Goal: Use online tool/utility: Utilize a website feature to perform a specific function

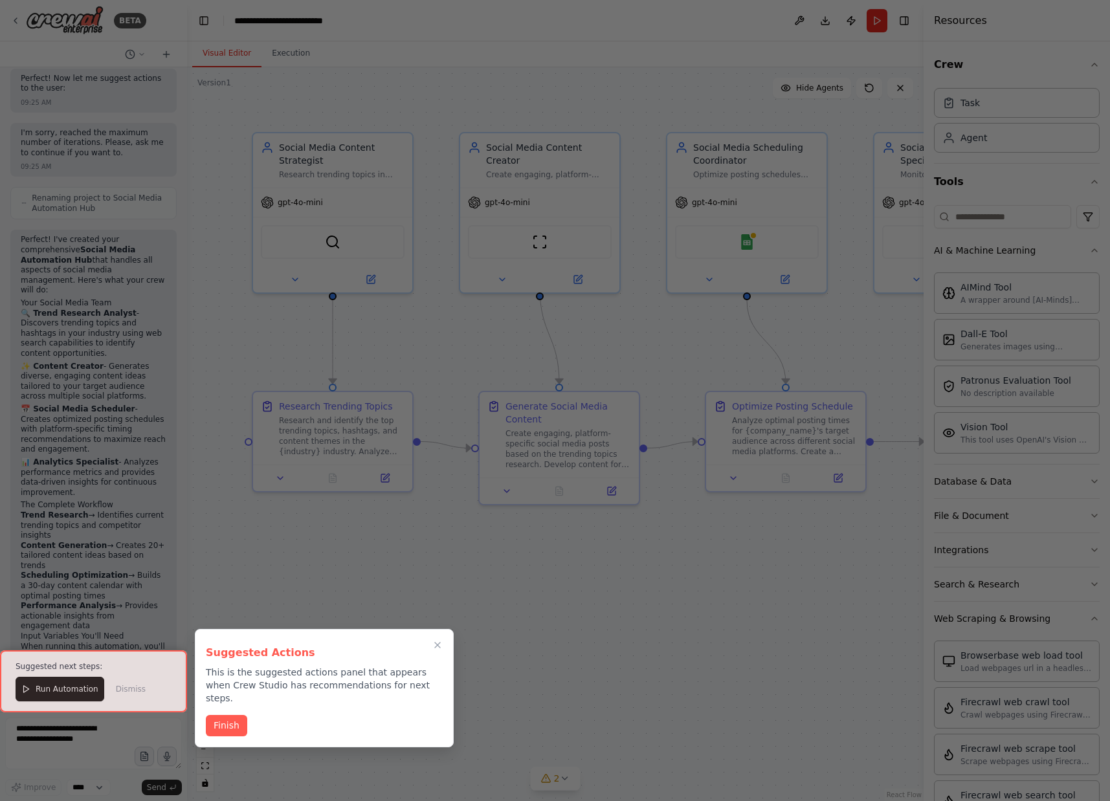
click at [385, 100] on div at bounding box center [555, 400] width 1110 height 801
click at [444, 649] on button "Close walkthrough" at bounding box center [437, 645] width 17 height 17
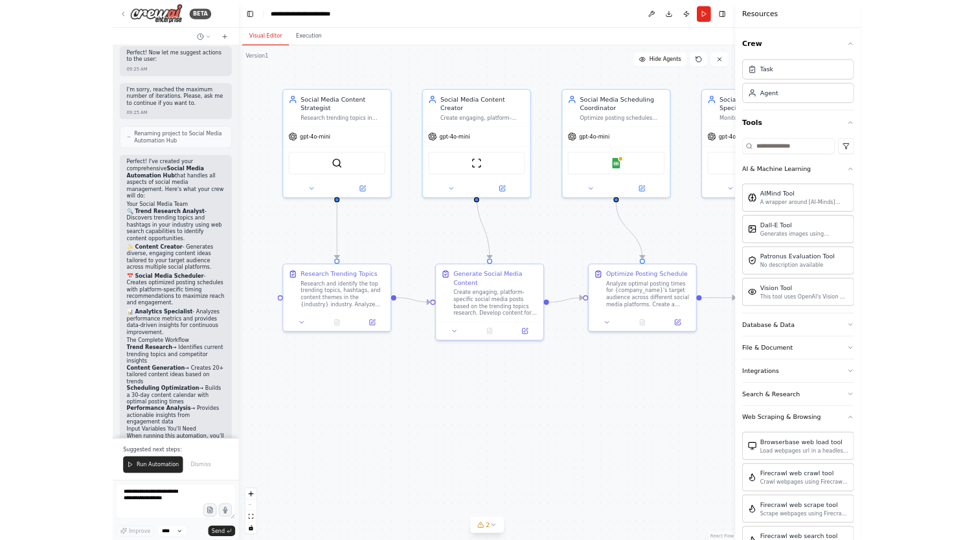
scroll to position [3721, 0]
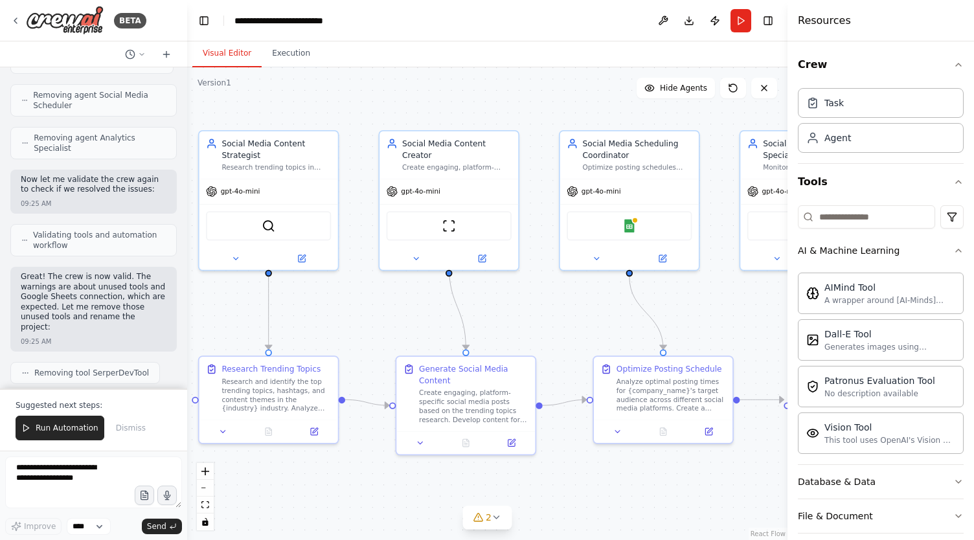
drag, startPoint x: 645, startPoint y: 326, endPoint x: 549, endPoint y: 302, distance: 98.8
click at [549, 302] on div ".deletable-edge-delete-btn { width: 20px; height: 20px; border: 0px solid #ffff…" at bounding box center [487, 303] width 600 height 473
click at [320, 161] on div "Social Media Content Strategist Research trending topics in {industry} and gene…" at bounding box center [275, 153] width 109 height 34
click at [673, 152] on div "Social Media Scheduling Coordinator" at bounding box center [637, 147] width 109 height 23
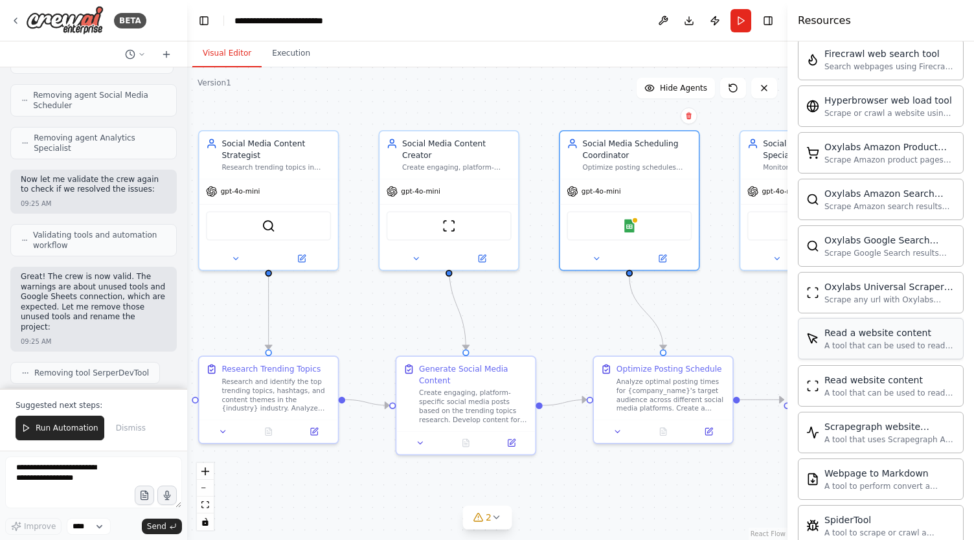
scroll to position [816, 0]
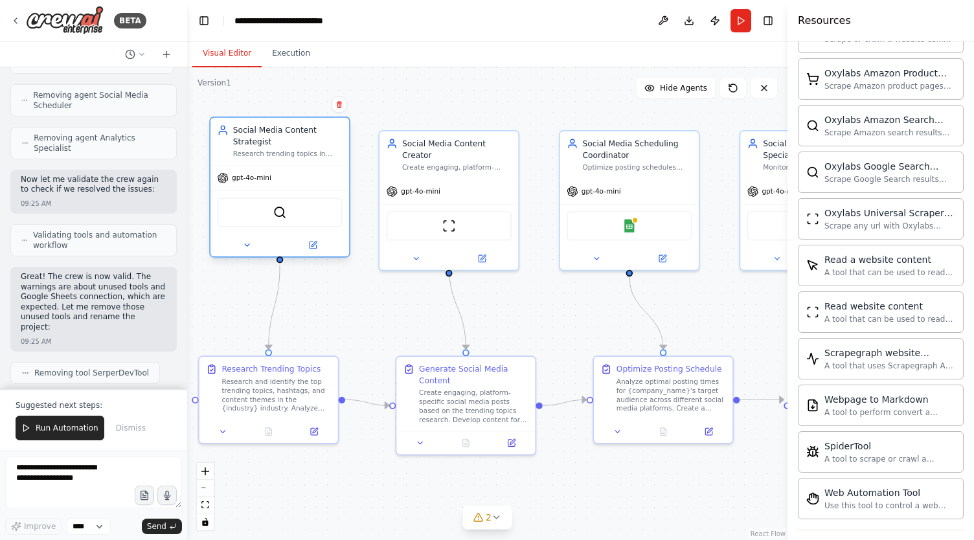
drag, startPoint x: 276, startPoint y: 150, endPoint x: 287, endPoint y: 141, distance: 14.4
click at [287, 141] on div "Social Media Content Strategist" at bounding box center [287, 135] width 109 height 23
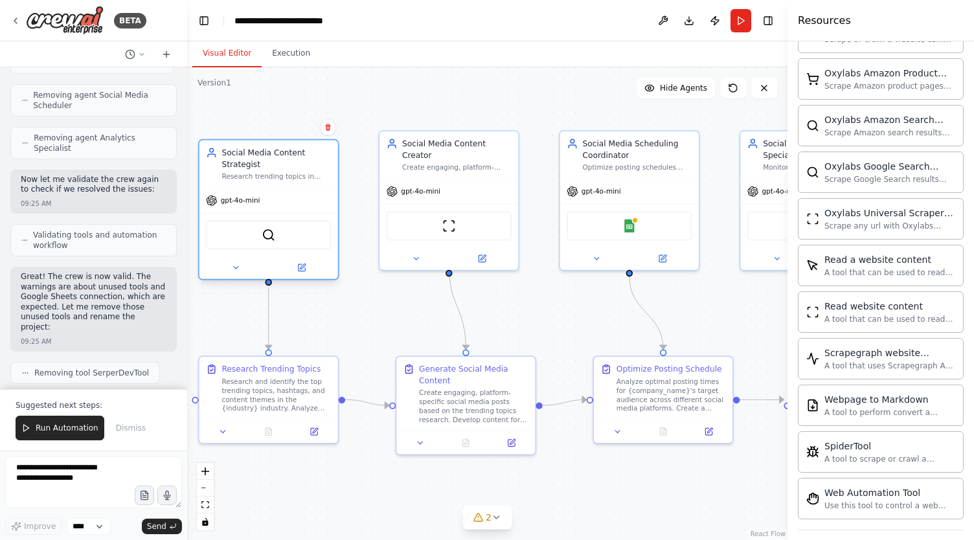
drag, startPoint x: 287, startPoint y: 141, endPoint x: 276, endPoint y: 161, distance: 22.6
click at [276, 161] on div "Social Media Content Strategist" at bounding box center [275, 158] width 109 height 23
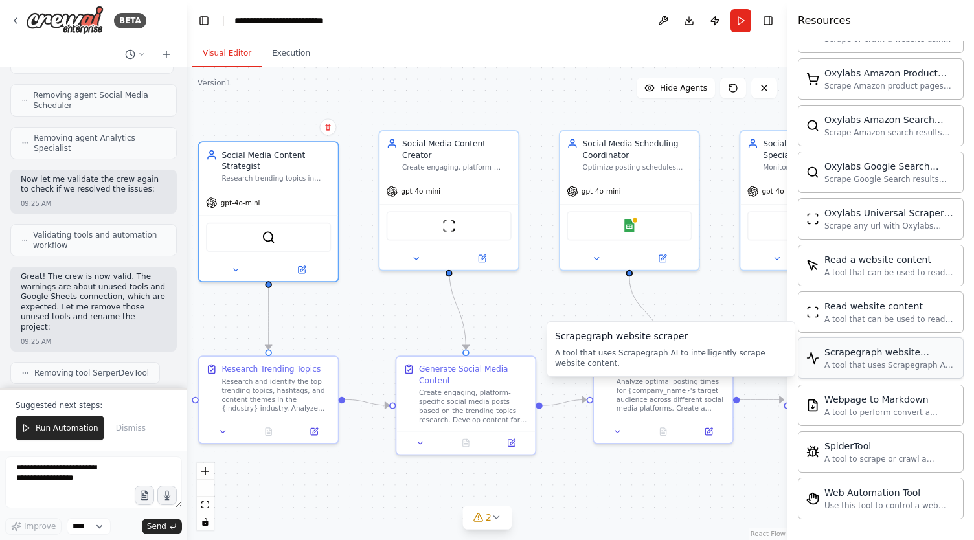
click at [878, 360] on div "A tool that uses Scrapegraph AI to intelligently scrape website content." at bounding box center [889, 365] width 131 height 10
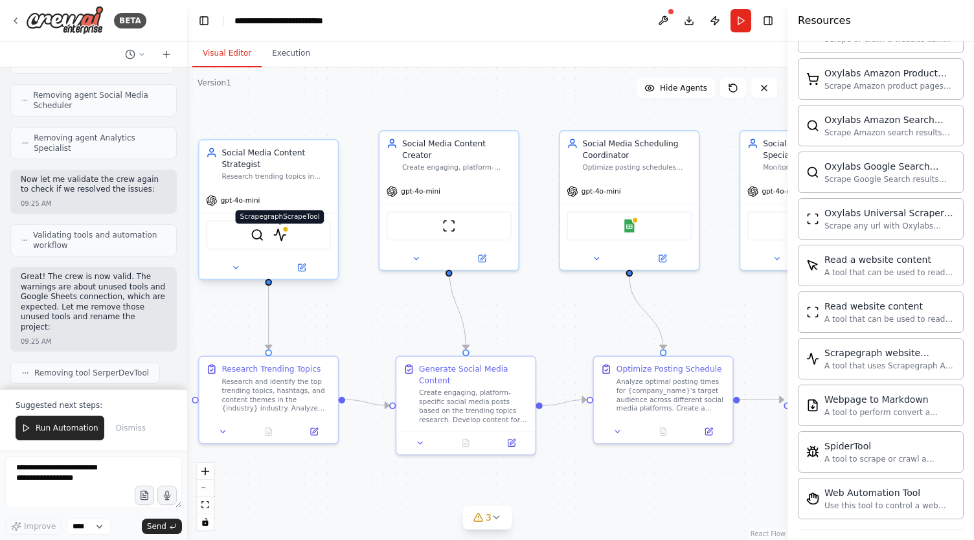
click at [283, 237] on img at bounding box center [280, 235] width 14 height 14
click at [281, 235] on img at bounding box center [280, 235] width 14 height 14
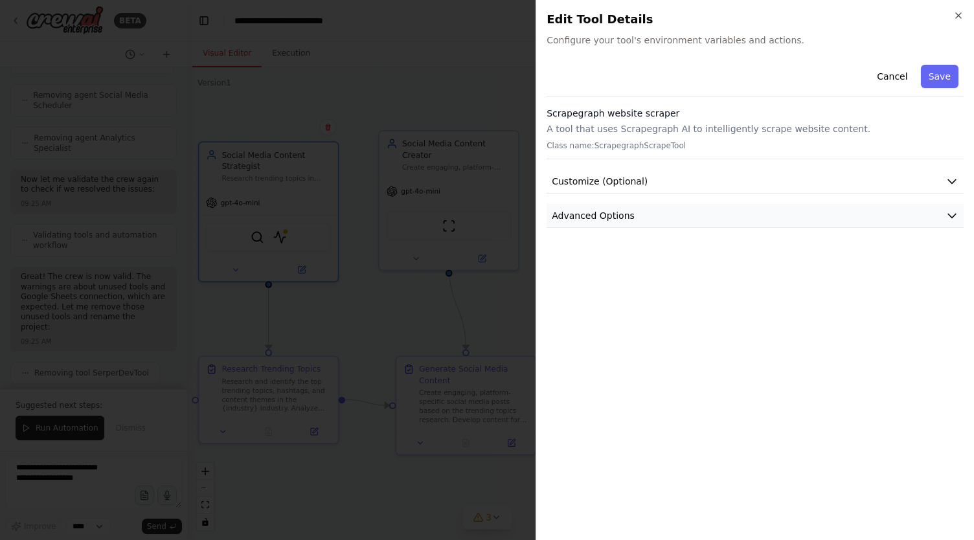
click at [939, 218] on button "Advanced Options" at bounding box center [754, 216] width 417 height 24
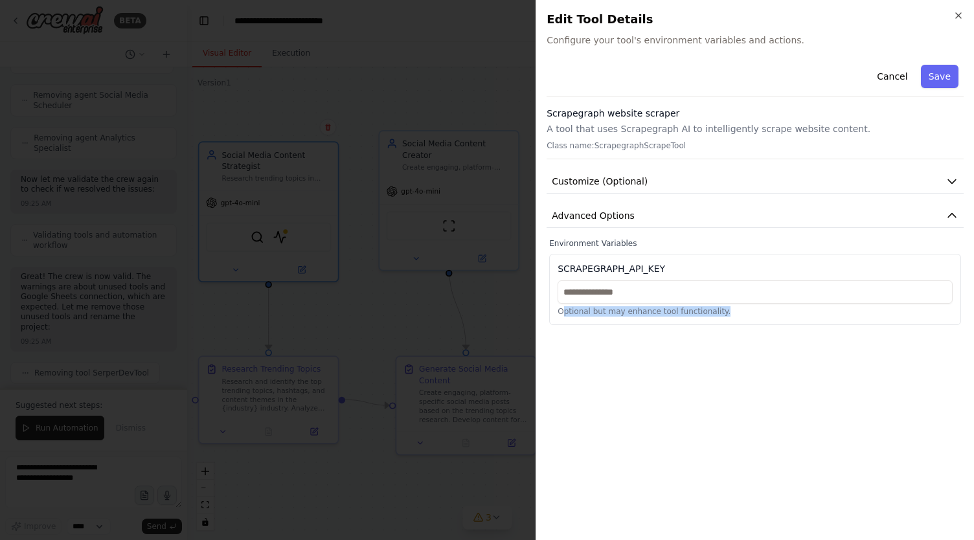
drag, startPoint x: 562, startPoint y: 313, endPoint x: 730, endPoint y: 303, distance: 168.6
click at [724, 311] on p "Optional but may enhance tool functionality." at bounding box center [754, 311] width 395 height 10
click at [730, 303] on div "Optional but may enhance tool functionality." at bounding box center [754, 298] width 395 height 36
click at [957, 15] on icon "button" at bounding box center [958, 15] width 10 height 10
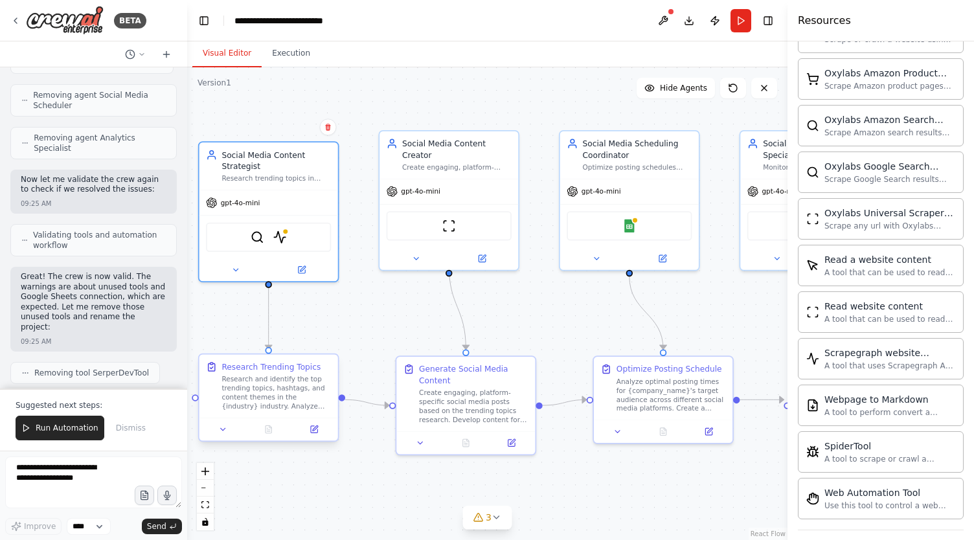
click at [255, 403] on div "Research and identify the top trending topics, hashtags, and content themes in …" at bounding box center [275, 393] width 109 height 36
click at [322, 432] on button at bounding box center [314, 430] width 39 height 14
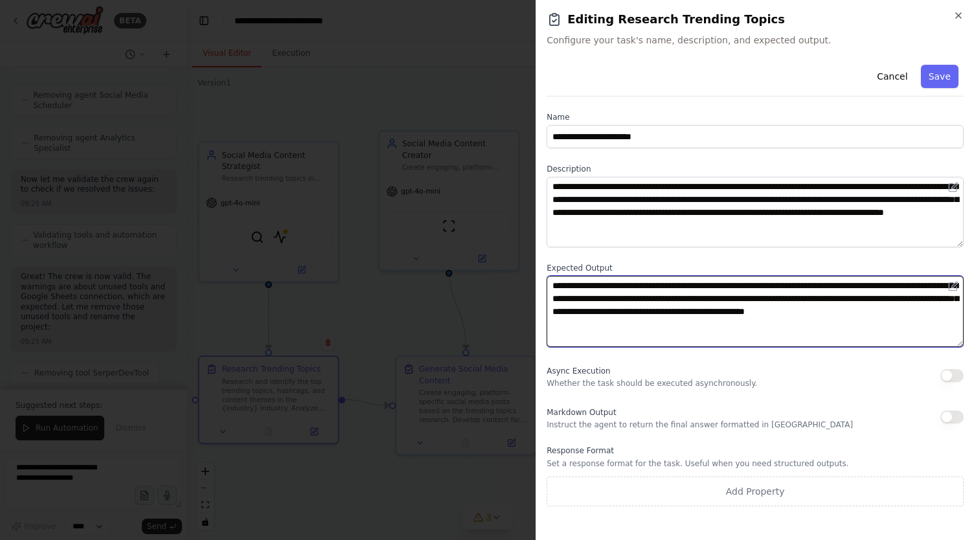
drag, startPoint x: 552, startPoint y: 285, endPoint x: 689, endPoint y: 322, distance: 142.0
click at [689, 322] on textarea "**********" at bounding box center [754, 311] width 417 height 71
click at [677, 340] on textarea "**********" at bounding box center [754, 311] width 417 height 71
click at [670, 343] on textarea "**********" at bounding box center [754, 311] width 417 height 71
click at [622, 306] on textarea "**********" at bounding box center [754, 311] width 417 height 71
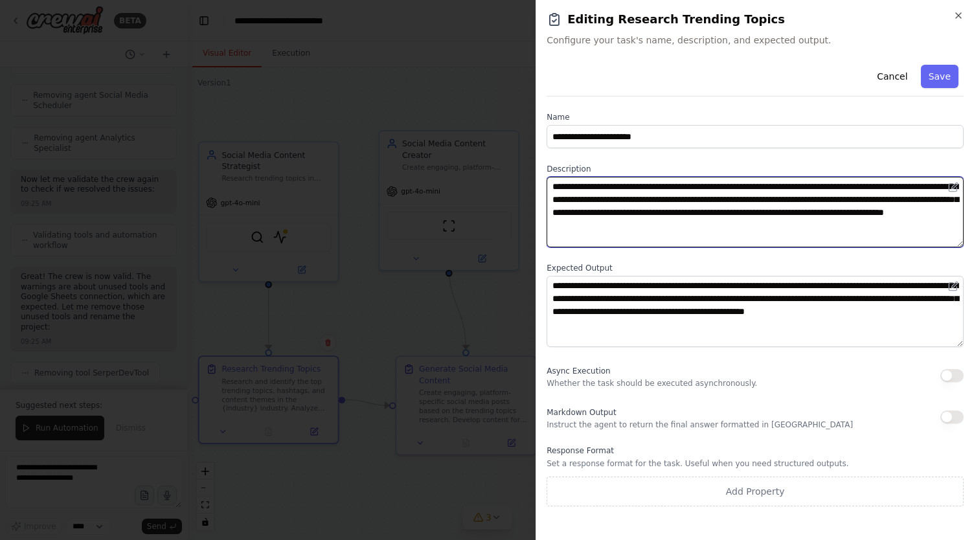
click at [620, 240] on textarea "**********" at bounding box center [754, 212] width 417 height 71
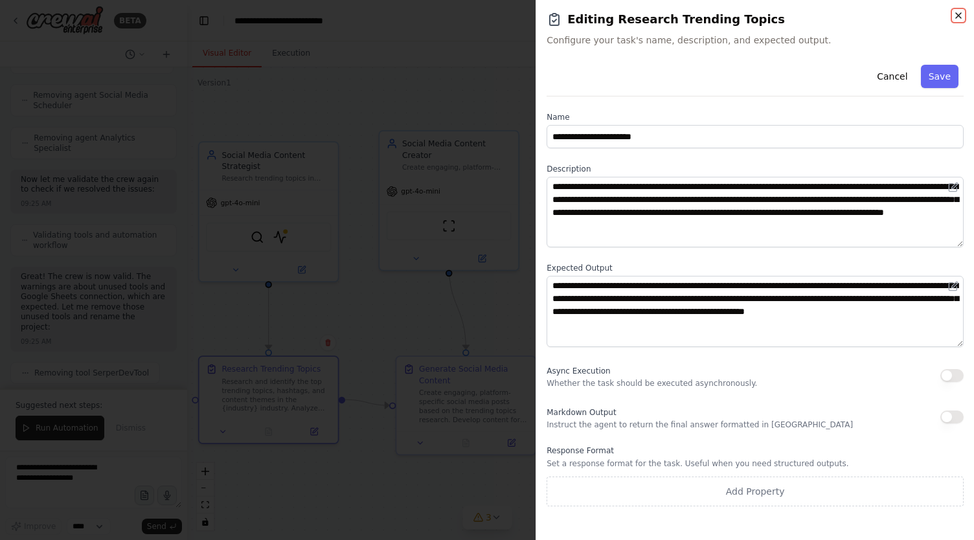
click at [954, 14] on icon "button" at bounding box center [958, 15] width 10 height 10
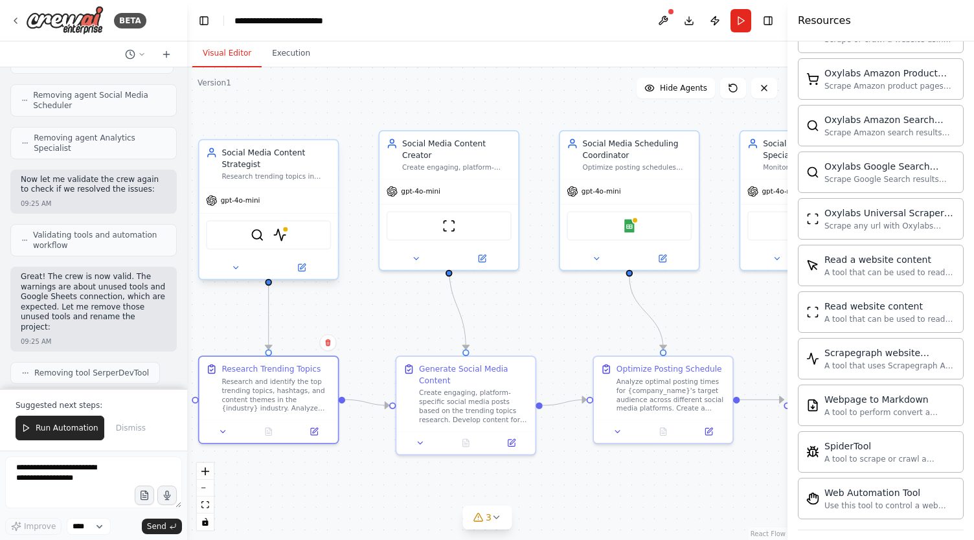
click at [307, 173] on div "Research trending topics in {industry} and generate creative, engaging content …" at bounding box center [275, 176] width 109 height 9
click at [252, 203] on span "gpt-4o-mini" at bounding box center [240, 200] width 39 height 9
click at [247, 208] on div "gpt-4o-mini" at bounding box center [268, 200] width 139 height 25
click at [284, 237] on img at bounding box center [280, 235] width 14 height 14
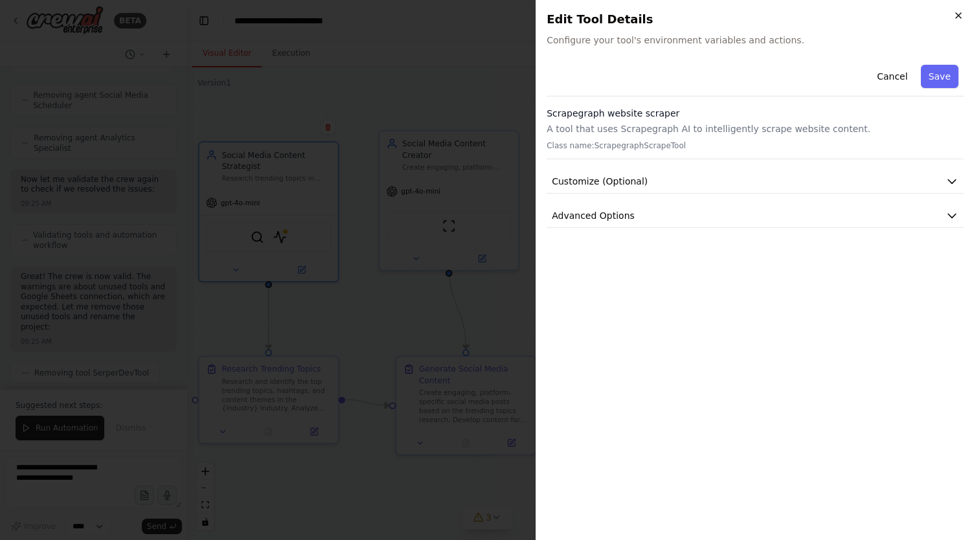
click at [963, 15] on icon "button" at bounding box center [958, 15] width 10 height 10
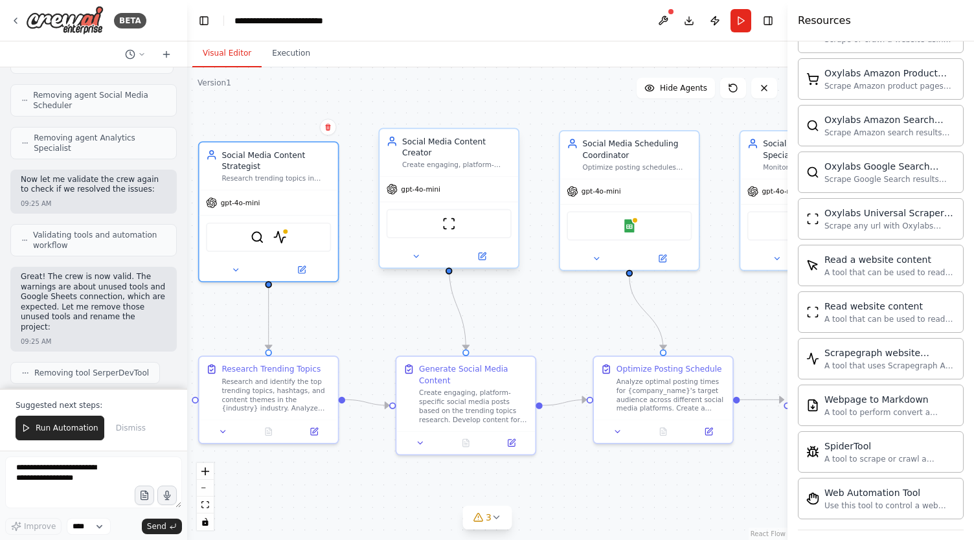
click at [454, 177] on div "gpt-4o-mini" at bounding box center [448, 189] width 139 height 25
click at [56, 425] on span "Run Automation" at bounding box center [67, 428] width 63 height 10
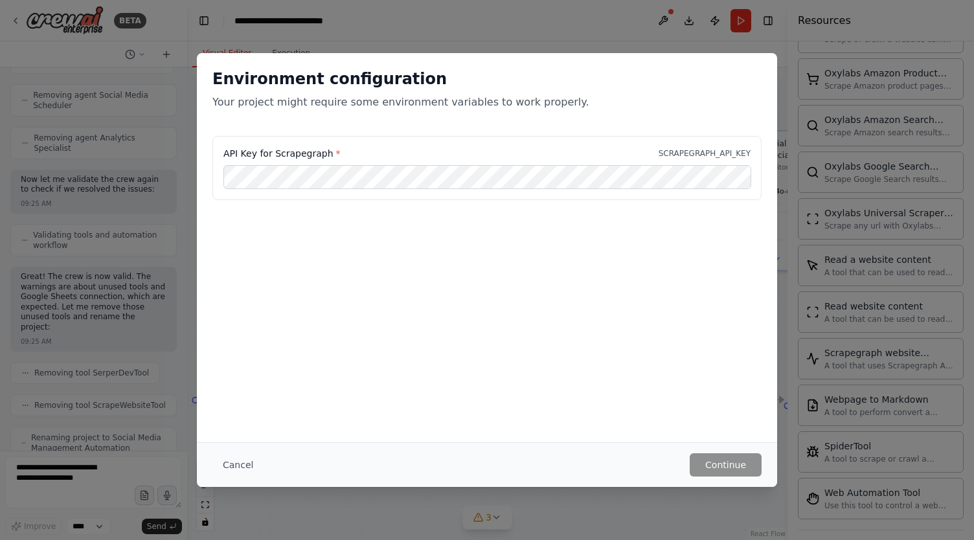
click at [724, 498] on div "Environment configuration Your project might require some environment variables…" at bounding box center [487, 270] width 974 height 540
click at [224, 469] on button "Cancel" at bounding box center [237, 464] width 51 height 23
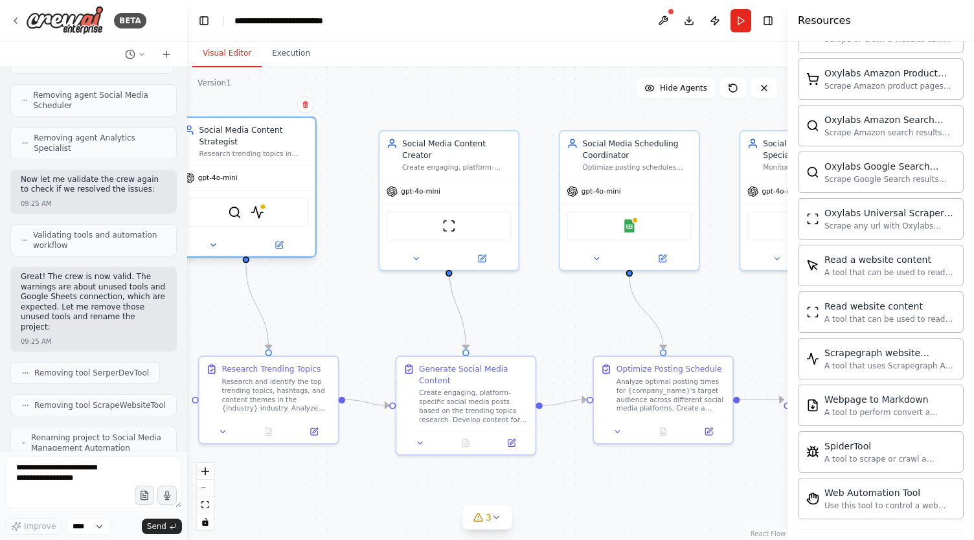
drag, startPoint x: 278, startPoint y: 232, endPoint x: 271, endPoint y: 220, distance: 14.2
click at [262, 212] on img at bounding box center [258, 213] width 14 height 14
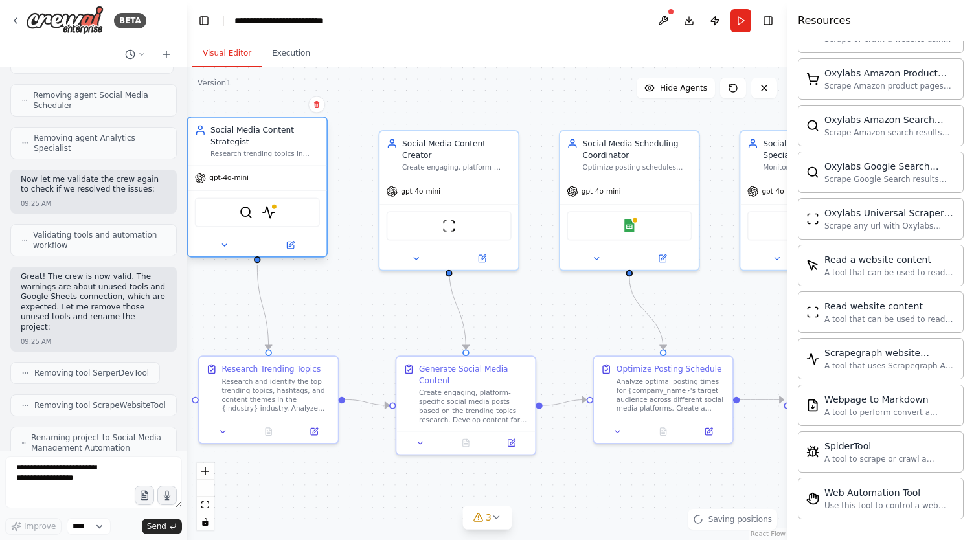
click at [297, 252] on div at bounding box center [257, 245] width 139 height 23
click at [290, 247] on icon at bounding box center [290, 244] width 6 height 6
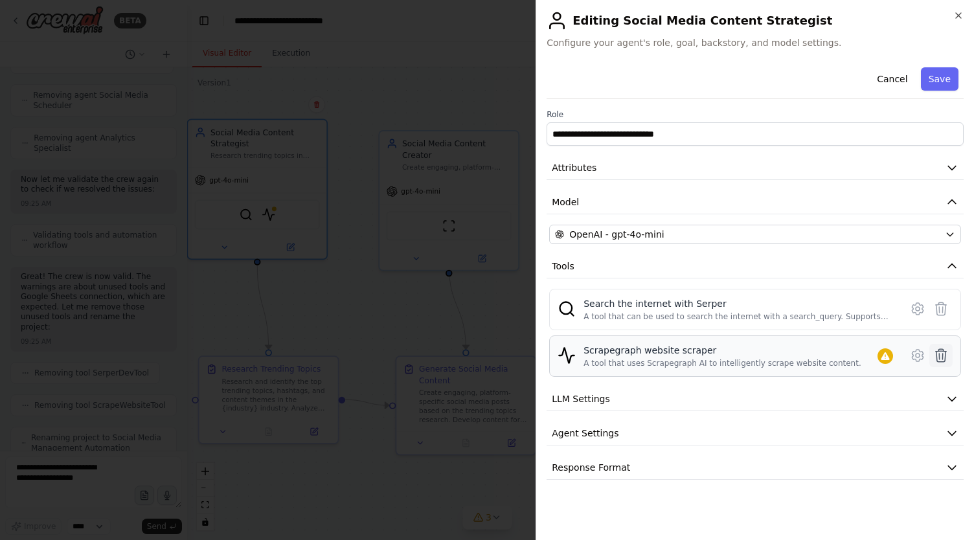
click at [943, 350] on icon at bounding box center [941, 356] width 16 height 16
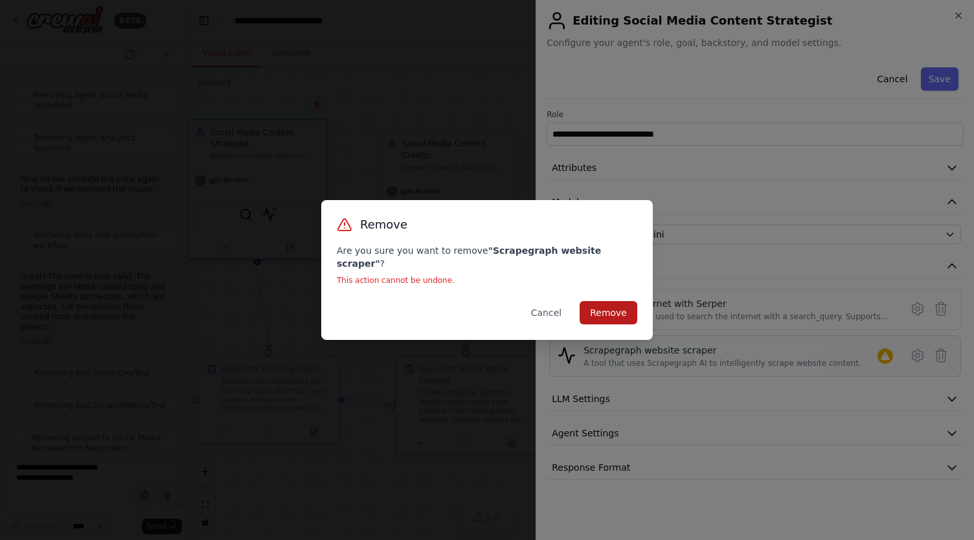
click at [605, 302] on button "Remove" at bounding box center [608, 312] width 58 height 23
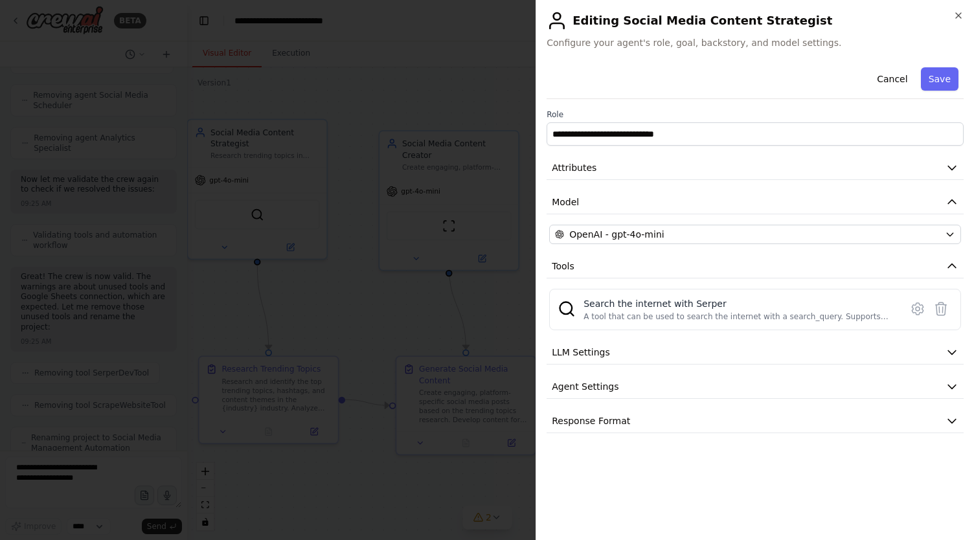
click at [372, 197] on div at bounding box center [487, 270] width 974 height 540
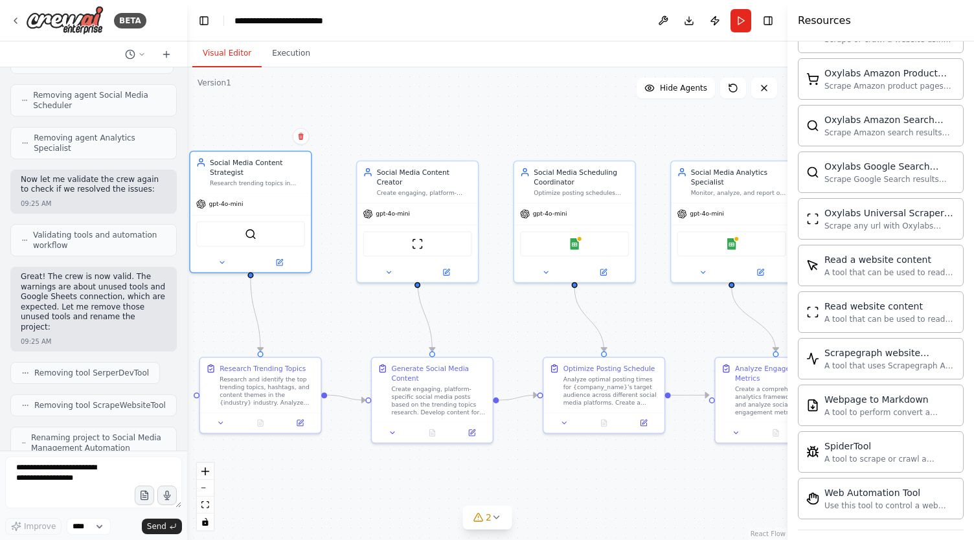
click at [277, 302] on div ".deletable-edge-delete-btn { width: 20px; height: 20px; border: 0px solid #ffff…" at bounding box center [487, 303] width 600 height 473
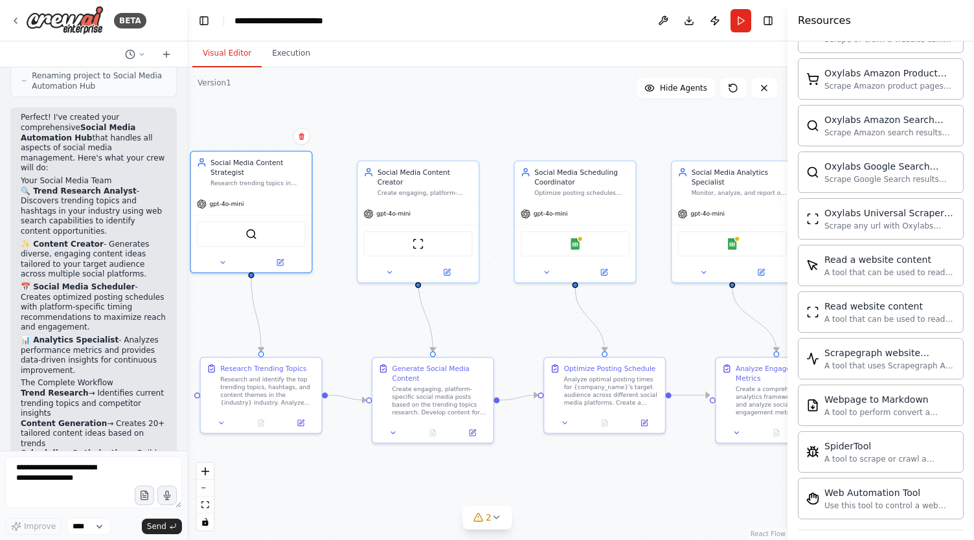
scroll to position [4300, 0]
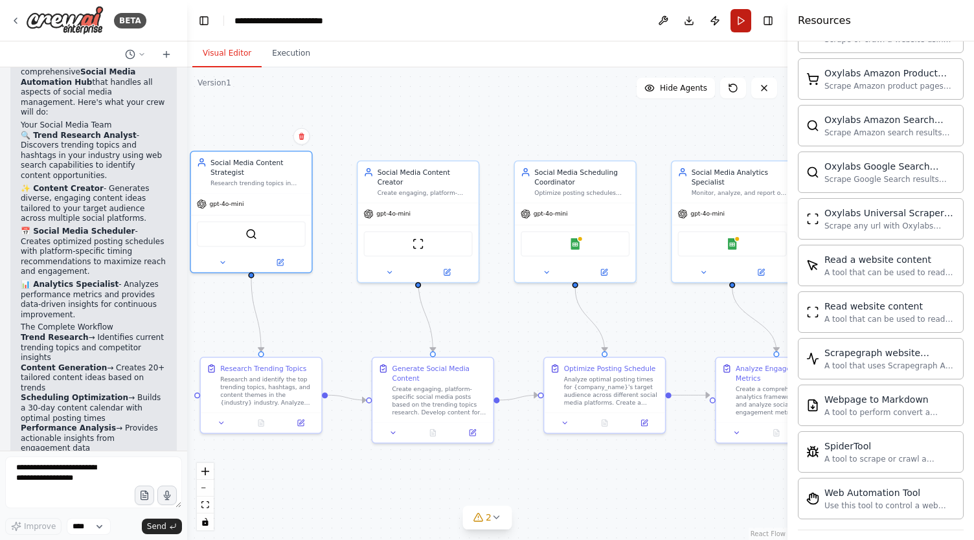
click at [739, 22] on button "Run" at bounding box center [740, 20] width 21 height 23
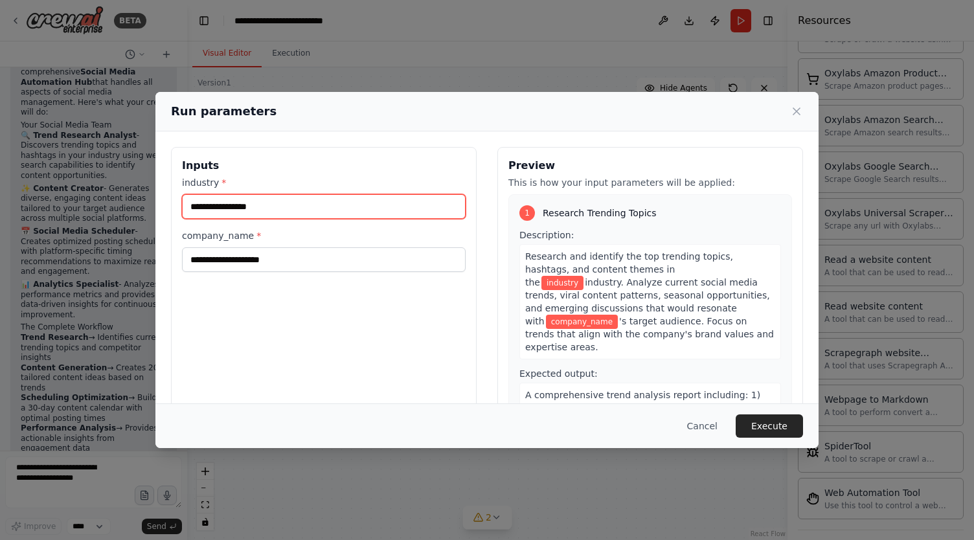
click at [309, 203] on input "industry *" at bounding box center [324, 206] width 284 height 25
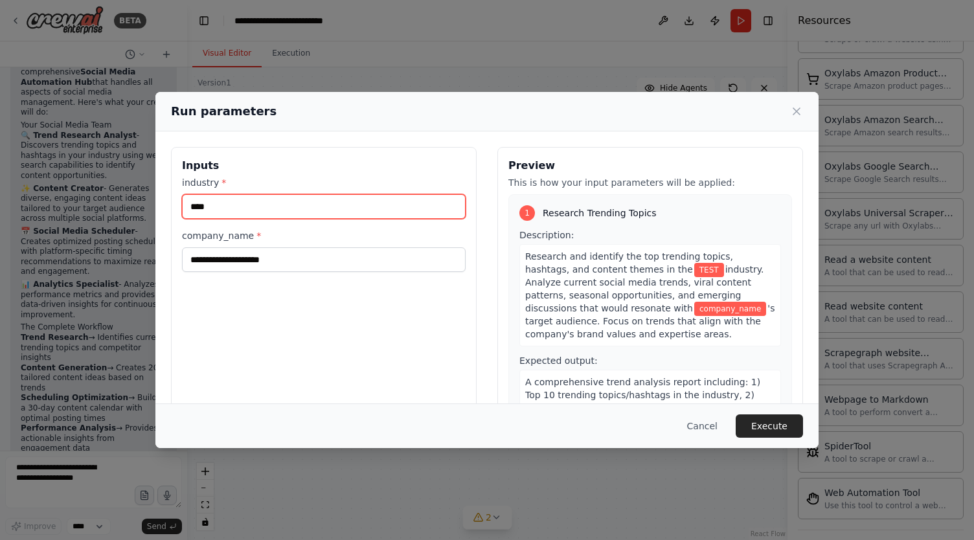
type input "****"
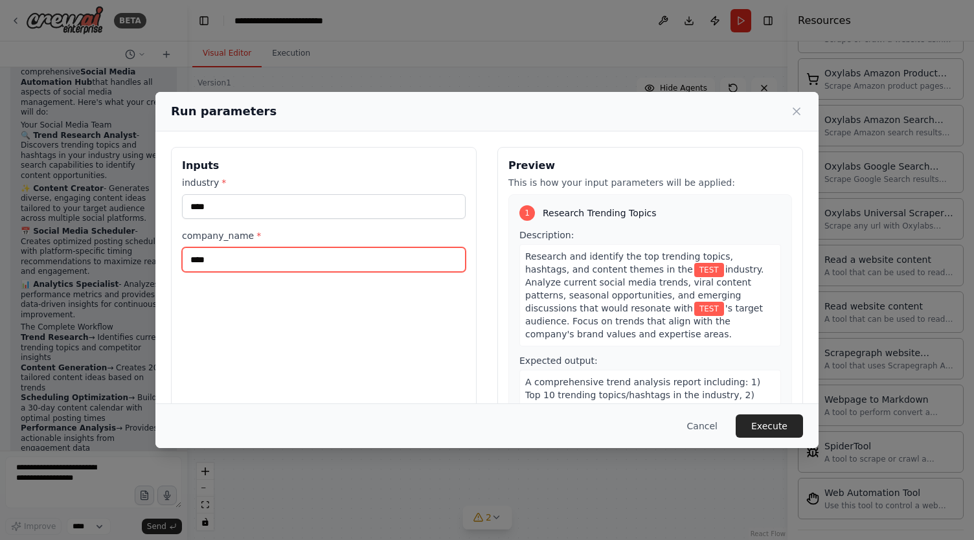
type input "****"
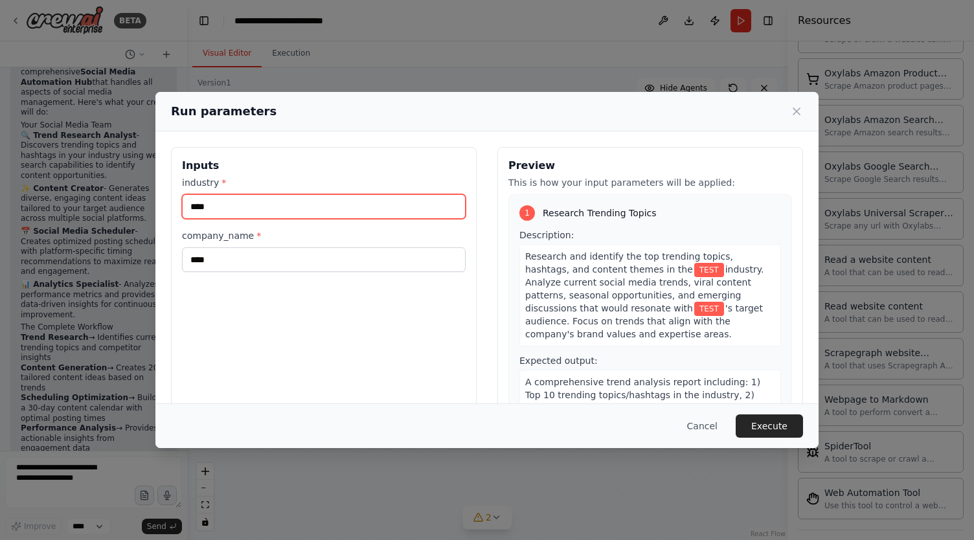
click at [218, 213] on input "****" at bounding box center [324, 206] width 284 height 25
type input "***"
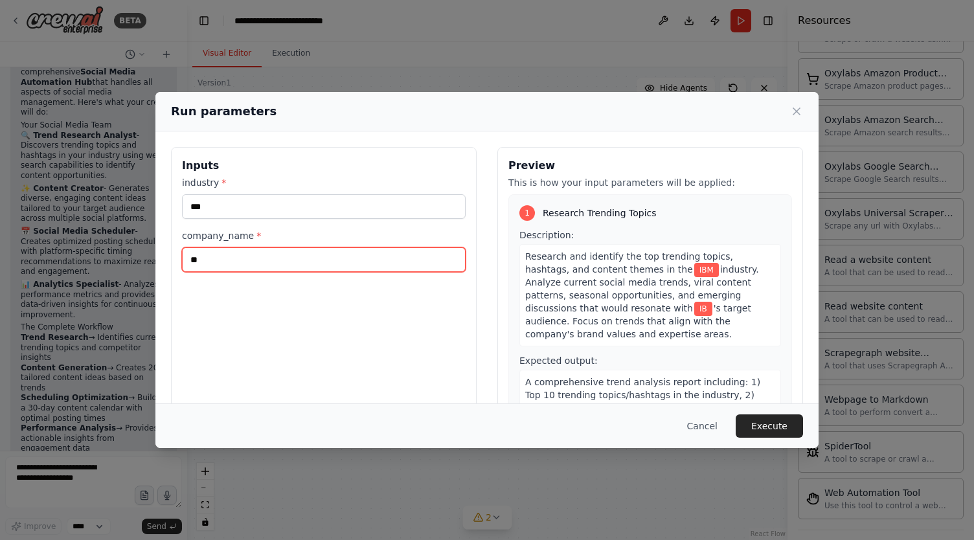
type input "***"
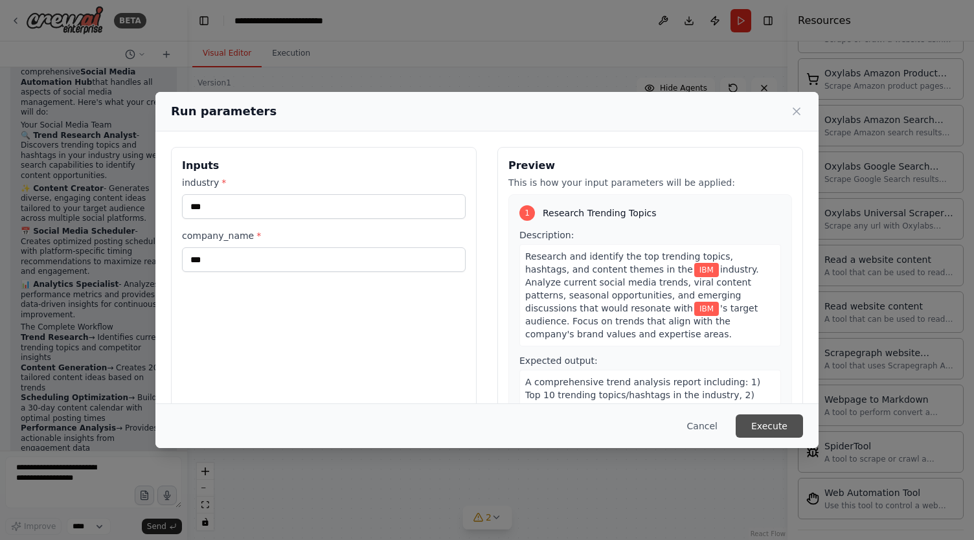
click at [768, 423] on button "Execute" at bounding box center [768, 425] width 67 height 23
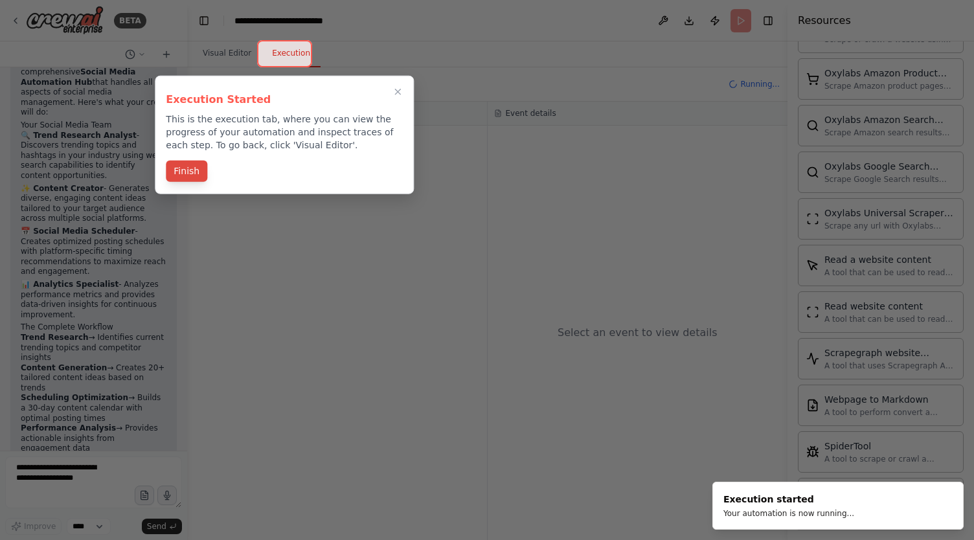
click at [181, 168] on button "Finish" at bounding box center [186, 171] width 41 height 21
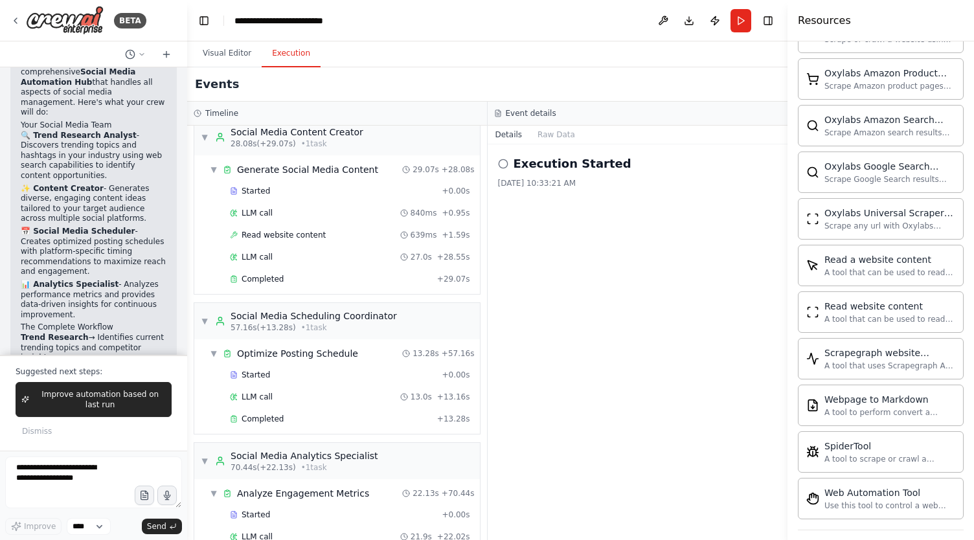
scroll to position [237, 0]
